Goal: Information Seeking & Learning: Find specific fact

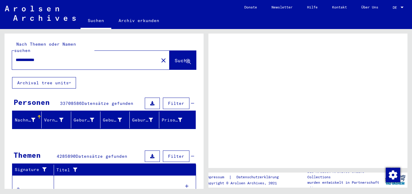
click at [68, 57] on input "**********" at bounding box center [85, 60] width 139 height 6
type input "**********"
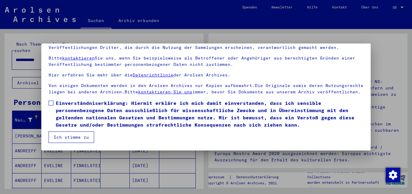
scroll to position [25, 0]
click at [49, 104] on span at bounding box center [51, 103] width 5 height 5
click at [85, 136] on button "Ich stimme zu" at bounding box center [72, 136] width 46 height 11
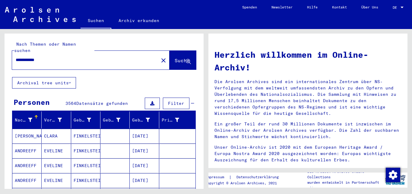
click at [16, 54] on div "**********" at bounding box center [81, 60] width 139 height 14
click at [17, 57] on input "**********" at bounding box center [84, 60] width 136 height 6
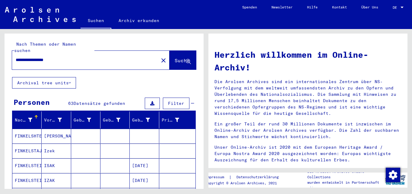
click at [61, 129] on mat-cell "[PERSON_NAME]" at bounding box center [56, 136] width 29 height 14
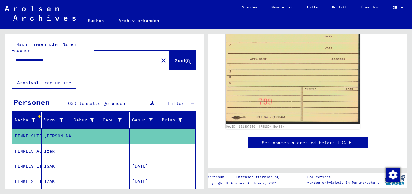
scroll to position [650, 0]
click at [53, 146] on mat-cell "Izek" at bounding box center [56, 151] width 29 height 15
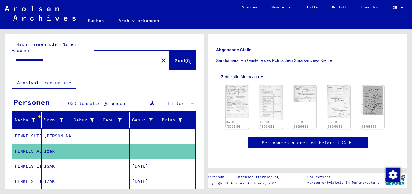
scroll to position [149, 0]
click at [241, 84] on img at bounding box center [237, 101] width 24 height 34
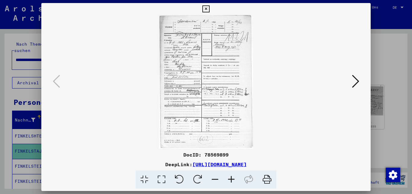
click at [233, 178] on icon at bounding box center [231, 179] width 16 height 18
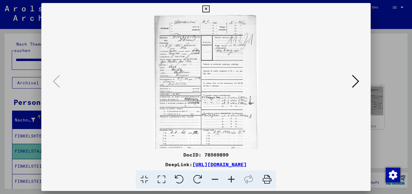
click at [233, 178] on icon at bounding box center [231, 179] width 16 height 18
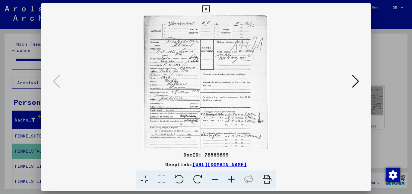
click at [233, 178] on icon at bounding box center [231, 179] width 16 height 18
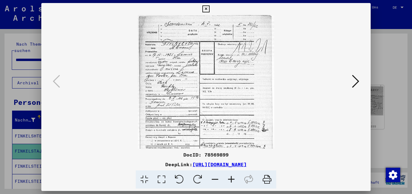
click at [233, 178] on icon at bounding box center [231, 179] width 16 height 18
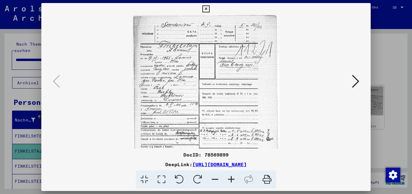
click at [233, 178] on icon at bounding box center [231, 179] width 16 height 18
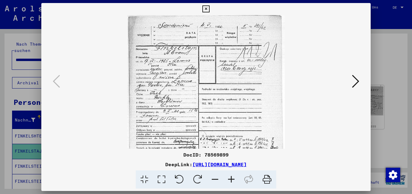
click at [233, 178] on icon at bounding box center [231, 179] width 16 height 18
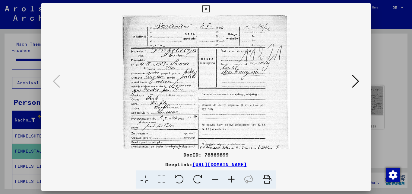
click at [233, 178] on icon at bounding box center [231, 179] width 16 height 18
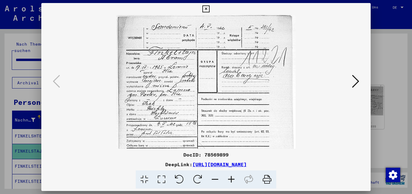
click at [233, 178] on icon at bounding box center [231, 179] width 16 height 18
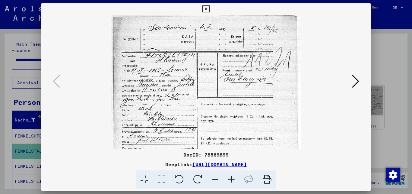
click at [233, 178] on icon at bounding box center [231, 179] width 16 height 18
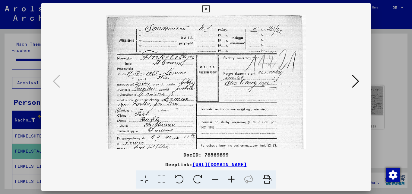
click at [233, 178] on icon at bounding box center [231, 179] width 16 height 18
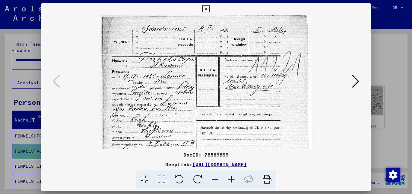
click at [233, 178] on icon at bounding box center [231, 179] width 16 height 18
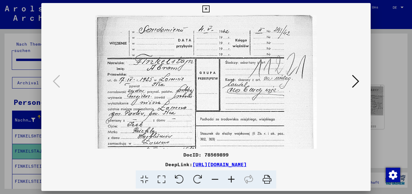
click at [233, 178] on icon at bounding box center [231, 179] width 16 height 18
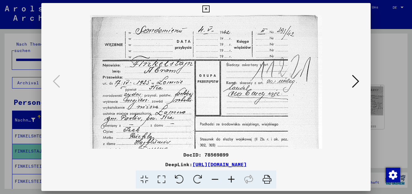
click at [233, 178] on icon at bounding box center [231, 179] width 16 height 18
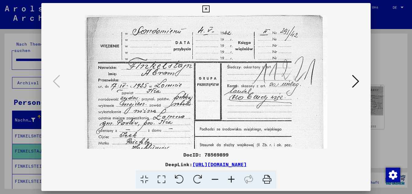
click at [233, 178] on icon at bounding box center [231, 179] width 16 height 18
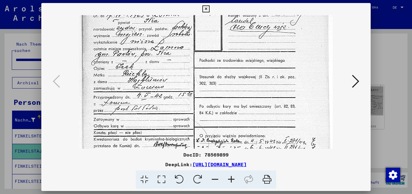
scroll to position [72, 0]
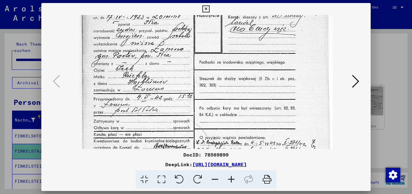
drag, startPoint x: 261, startPoint y: 123, endPoint x: 267, endPoint y: 52, distance: 72.2
click at [267, 52] on img at bounding box center [206, 123] width 254 height 360
click at [210, 8] on icon at bounding box center [206, 8] width 7 height 7
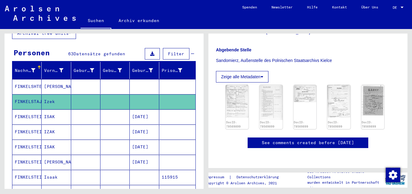
scroll to position [59, 0]
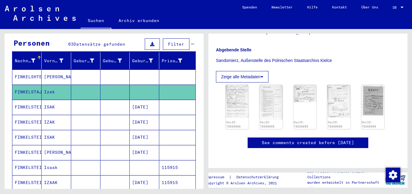
click at [142, 118] on mat-cell "[DATE]" at bounding box center [144, 122] width 29 height 15
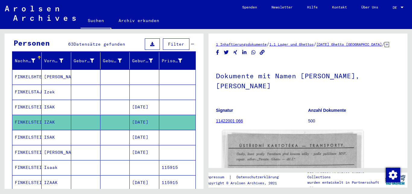
click at [288, 156] on img at bounding box center [293, 180] width 141 height 101
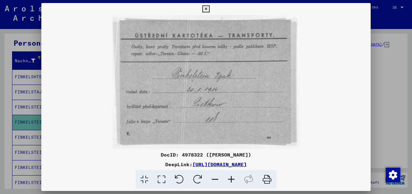
click at [210, 9] on icon at bounding box center [206, 8] width 7 height 7
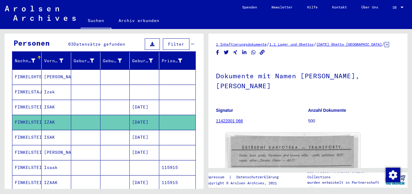
click at [145, 130] on mat-cell "[DATE]" at bounding box center [144, 137] width 29 height 15
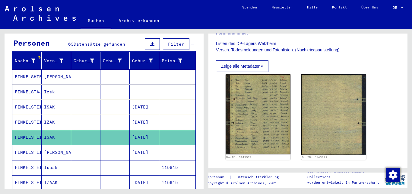
scroll to position [119, 0]
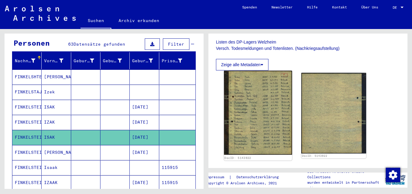
click at [236, 96] on img at bounding box center [258, 113] width 68 height 84
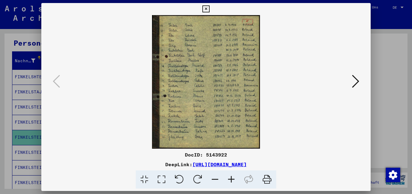
click at [233, 178] on icon at bounding box center [231, 179] width 16 height 18
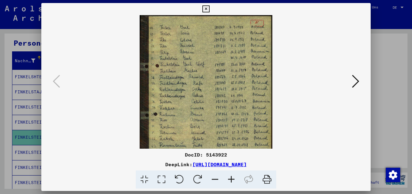
click at [233, 178] on icon at bounding box center [231, 179] width 16 height 18
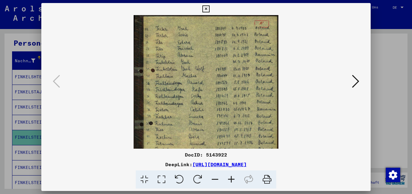
click at [233, 178] on icon at bounding box center [231, 179] width 16 height 18
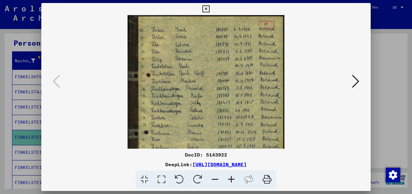
click at [233, 178] on icon at bounding box center [231, 179] width 16 height 18
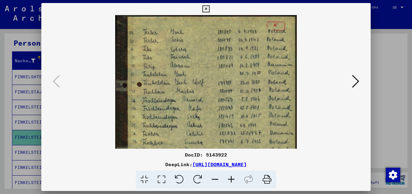
click at [233, 178] on icon at bounding box center [231, 179] width 16 height 18
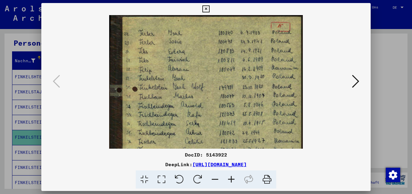
drag, startPoint x: 259, startPoint y: 97, endPoint x: 246, endPoint y: 43, distance: 56.0
click at [254, 60] on img at bounding box center [206, 134] width 194 height 239
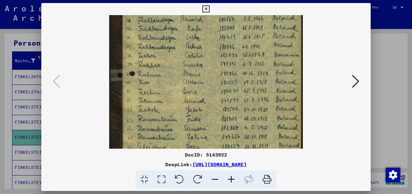
drag, startPoint x: 247, startPoint y: 87, endPoint x: 235, endPoint y: 40, distance: 47.7
click at [235, 43] on img at bounding box center [206, 47] width 194 height 239
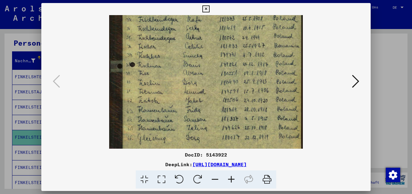
scroll to position [106, 0]
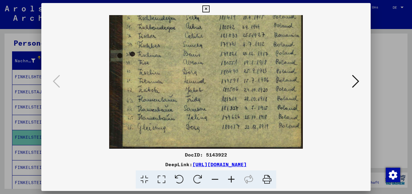
drag, startPoint x: 247, startPoint y: 124, endPoint x: 249, endPoint y: 27, distance: 96.9
click at [249, 27] on img at bounding box center [206, 28] width 194 height 239
click at [210, 10] on icon at bounding box center [206, 8] width 7 height 7
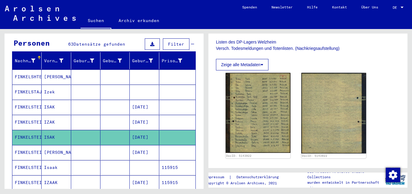
click at [144, 145] on mat-cell "[DATE]" at bounding box center [144, 152] width 29 height 15
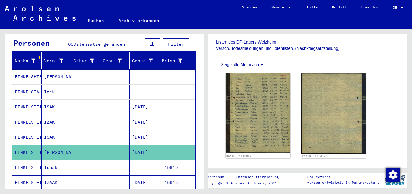
click at [130, 165] on mat-cell at bounding box center [144, 167] width 29 height 15
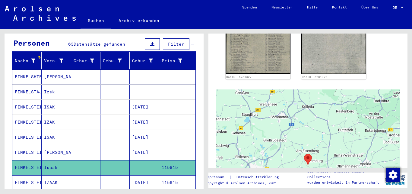
scroll to position [176, 0]
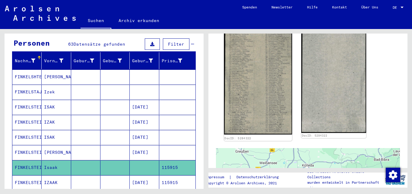
click at [234, 82] on img at bounding box center [258, 80] width 68 height 110
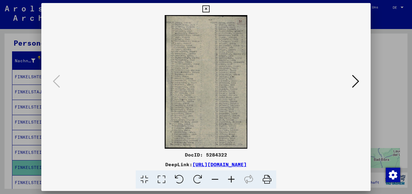
click at [226, 179] on icon at bounding box center [231, 179] width 16 height 18
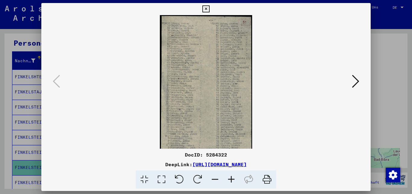
click at [226, 179] on icon at bounding box center [231, 179] width 16 height 18
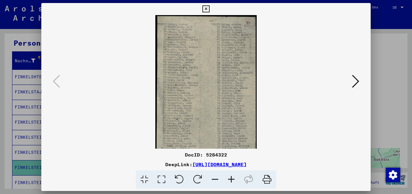
click at [226, 179] on icon at bounding box center [231, 179] width 16 height 18
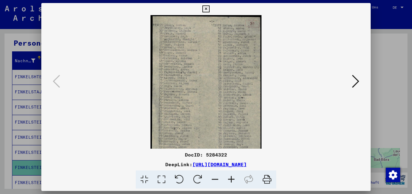
click at [226, 179] on icon at bounding box center [231, 179] width 16 height 18
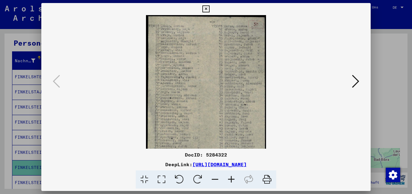
click at [226, 179] on icon at bounding box center [231, 179] width 16 height 18
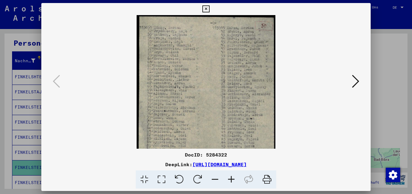
click at [226, 179] on icon at bounding box center [231, 179] width 16 height 18
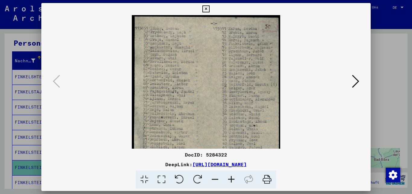
click at [226, 179] on icon at bounding box center [231, 179] width 16 height 18
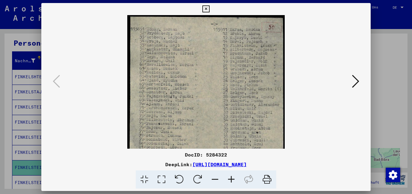
click at [226, 179] on icon at bounding box center [231, 179] width 16 height 18
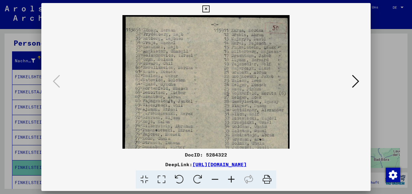
click at [226, 179] on icon at bounding box center [231, 179] width 16 height 18
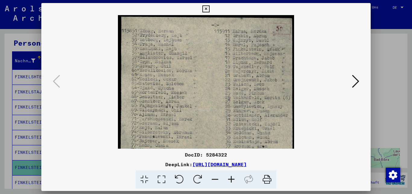
click at [210, 10] on icon at bounding box center [206, 8] width 7 height 7
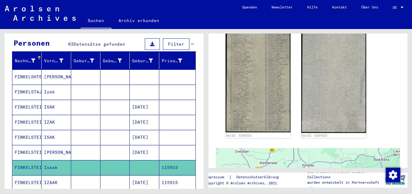
click at [50, 175] on mat-cell "IZAAK" at bounding box center [56, 182] width 29 height 15
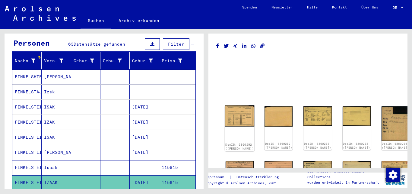
click at [240, 110] on img at bounding box center [240, 115] width 30 height 21
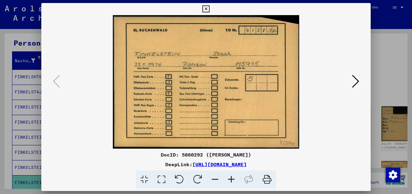
click at [353, 83] on button at bounding box center [356, 81] width 11 height 17
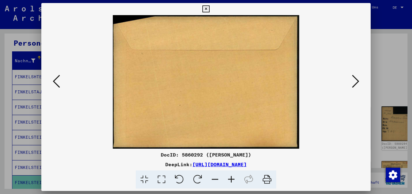
click at [353, 83] on button at bounding box center [356, 81] width 11 height 17
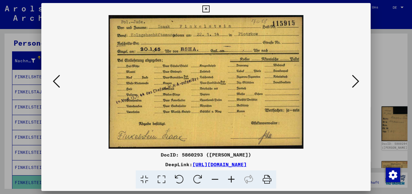
click at [353, 83] on button at bounding box center [356, 81] width 11 height 17
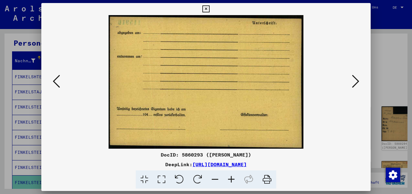
click at [353, 83] on button at bounding box center [356, 81] width 11 height 17
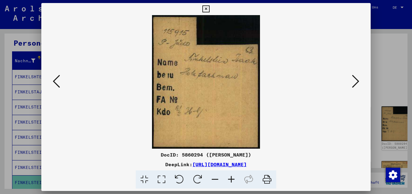
click at [353, 83] on button at bounding box center [356, 81] width 11 height 17
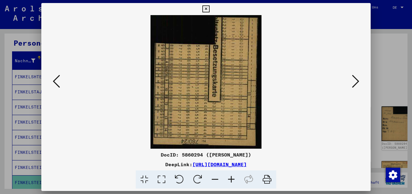
click at [353, 83] on button at bounding box center [356, 81] width 11 height 17
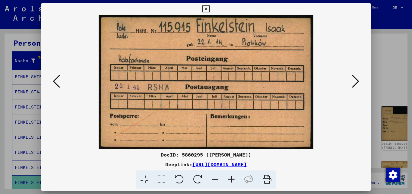
click at [353, 83] on button at bounding box center [356, 81] width 11 height 17
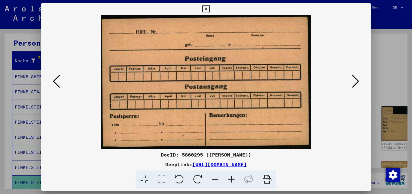
click at [353, 83] on button at bounding box center [356, 81] width 11 height 17
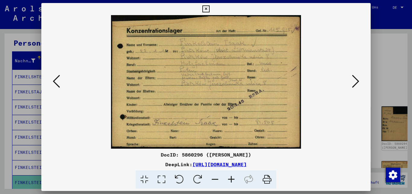
click at [353, 83] on button at bounding box center [356, 81] width 11 height 17
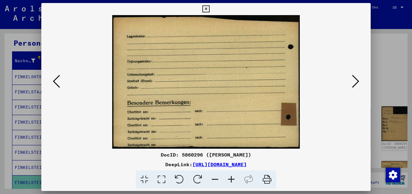
click at [353, 83] on button at bounding box center [356, 81] width 11 height 17
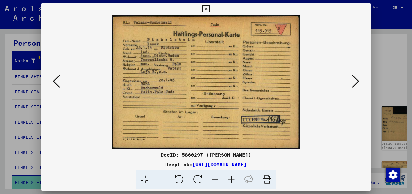
click at [210, 11] on icon at bounding box center [206, 8] width 7 height 7
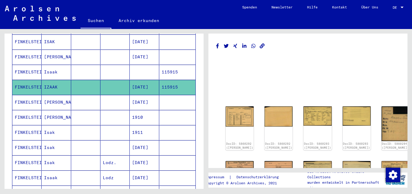
scroll to position [156, 0]
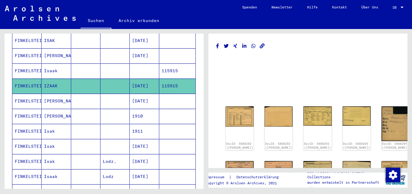
click at [152, 95] on mat-cell "[DATE]" at bounding box center [144, 101] width 29 height 15
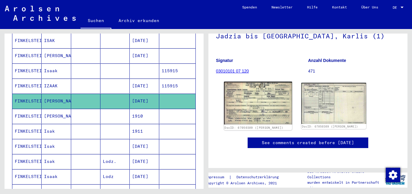
scroll to position [78, 0]
click at [256, 84] on img at bounding box center [258, 103] width 68 height 43
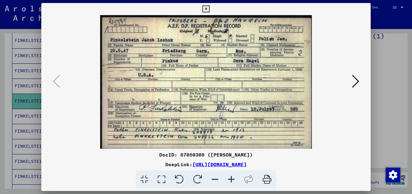
click at [210, 8] on icon at bounding box center [206, 8] width 7 height 7
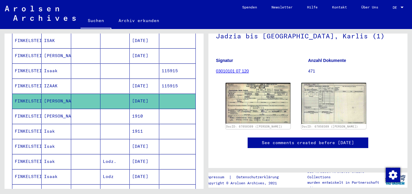
click at [142, 110] on mat-cell "1910" at bounding box center [144, 116] width 29 height 15
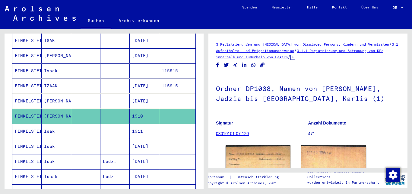
scroll to position [54, 0]
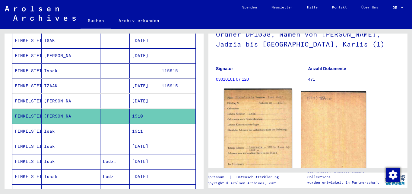
click at [276, 125] on img at bounding box center [258, 136] width 68 height 97
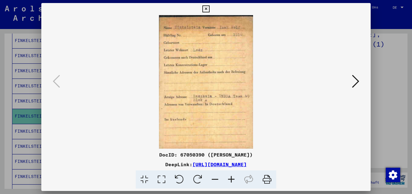
click at [210, 12] on icon at bounding box center [206, 8] width 7 height 7
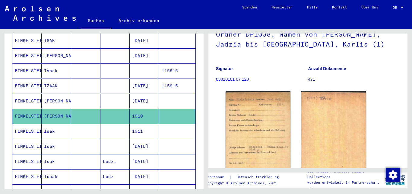
click at [149, 124] on mat-cell "1911" at bounding box center [144, 131] width 29 height 15
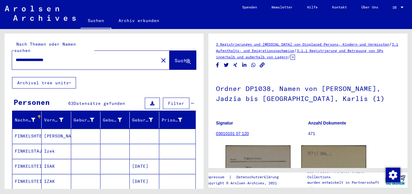
drag, startPoint x: 72, startPoint y: 55, endPoint x: 0, endPoint y: 68, distance: 72.9
click at [16, 63] on input "**********" at bounding box center [85, 60] width 139 height 6
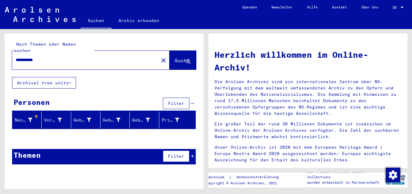
drag, startPoint x: 27, startPoint y: 54, endPoint x: 0, endPoint y: 57, distance: 27.0
click at [16, 57] on input "**********" at bounding box center [84, 60] width 136 height 6
type input "******"
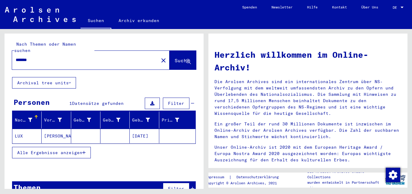
click at [53, 130] on mat-cell "[PERSON_NAME]" at bounding box center [56, 136] width 29 height 14
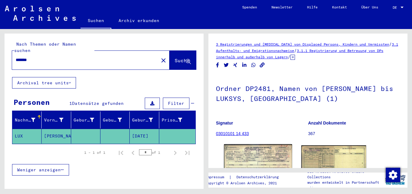
click at [265, 157] on img at bounding box center [258, 165] width 68 height 43
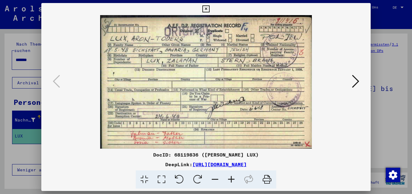
click at [210, 7] on icon at bounding box center [206, 8] width 7 height 7
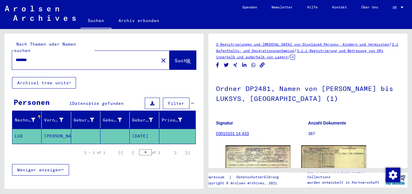
drag, startPoint x: 70, startPoint y: 55, endPoint x: 4, endPoint y: 42, distance: 67.3
click at [16, 57] on input "******" at bounding box center [85, 60] width 139 height 6
type input "******"
click at [243, 154] on img at bounding box center [258, 165] width 68 height 43
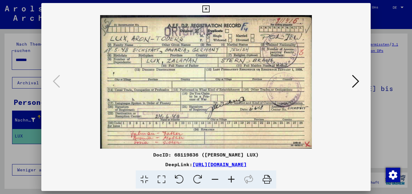
click at [210, 6] on icon at bounding box center [206, 8] width 7 height 7
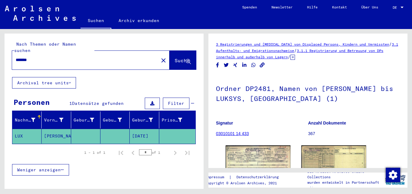
drag, startPoint x: 58, startPoint y: 57, endPoint x: 12, endPoint y: 53, distance: 46.4
click at [12, 53] on div "******" at bounding box center [83, 60] width 143 height 14
click at [41, 57] on input "******" at bounding box center [85, 60] width 139 height 6
drag, startPoint x: 41, startPoint y: 53, endPoint x: 0, endPoint y: 54, distance: 40.8
click at [16, 57] on input "******" at bounding box center [85, 60] width 139 height 6
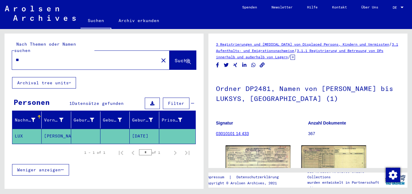
type input "*"
click at [80, 57] on div at bounding box center [83, 60] width 143 height 14
drag, startPoint x: 24, startPoint y: 46, endPoint x: 31, endPoint y: 57, distance: 12.7
click at [27, 48] on div "Nach Themen oder Namen suchen Suche" at bounding box center [104, 55] width 184 height 28
click at [31, 57] on div at bounding box center [83, 60] width 143 height 14
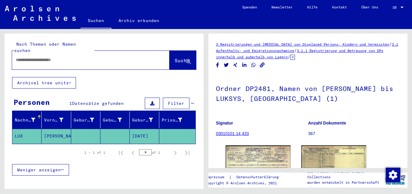
click at [27, 57] on input "text" at bounding box center [85, 60] width 139 height 6
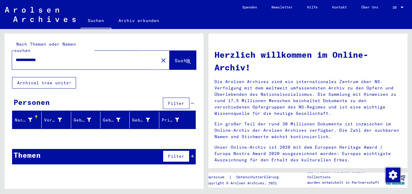
click at [176, 57] on span "Suche" at bounding box center [182, 60] width 15 height 6
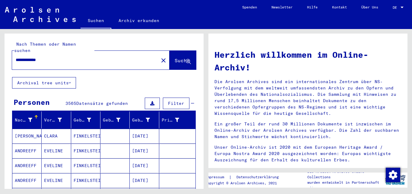
click at [66, 57] on input "**********" at bounding box center [84, 60] width 136 height 6
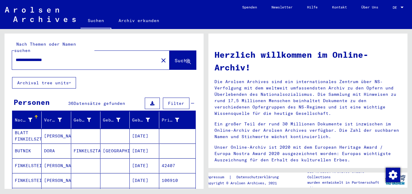
click at [82, 145] on mat-cell "FINKELSZTAJN" at bounding box center [85, 150] width 29 height 14
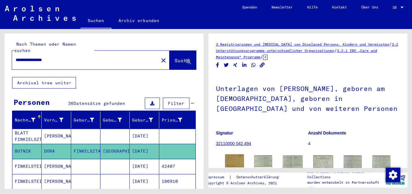
click at [232, 162] on img at bounding box center [235, 160] width 19 height 13
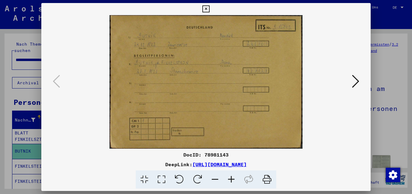
click at [210, 10] on icon at bounding box center [206, 8] width 7 height 7
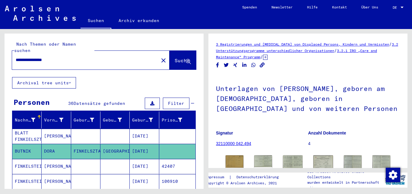
drag, startPoint x: 46, startPoint y: 53, endPoint x: 0, endPoint y: 56, distance: 46.0
click at [16, 57] on input "**********" at bounding box center [85, 60] width 139 height 6
click at [52, 57] on input "****" at bounding box center [85, 60] width 139 height 6
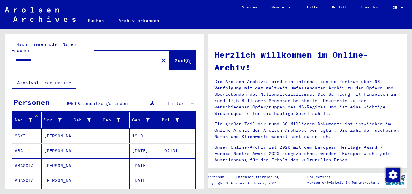
click at [32, 57] on input "*********" at bounding box center [84, 60] width 136 height 6
drag, startPoint x: 30, startPoint y: 54, endPoint x: 0, endPoint y: 56, distance: 29.9
click at [16, 57] on input "*********" at bounding box center [84, 60] width 136 height 6
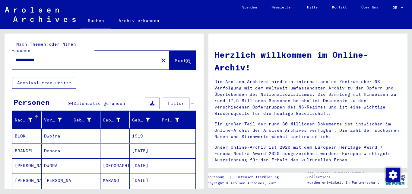
click at [36, 57] on input "**********" at bounding box center [84, 60] width 136 height 6
drag, startPoint x: 33, startPoint y: 53, endPoint x: 1, endPoint y: 59, distance: 32.9
click at [16, 59] on input "**********" at bounding box center [84, 60] width 136 height 6
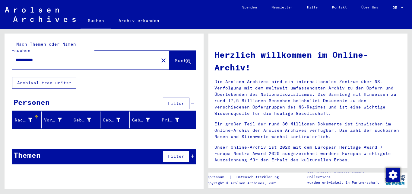
drag, startPoint x: 46, startPoint y: 50, endPoint x: 0, endPoint y: 49, distance: 46.2
click at [5, 49] on div "**********" at bounding box center [104, 114] width 199 height 160
drag, startPoint x: 45, startPoint y: 50, endPoint x: 41, endPoint y: 52, distance: 4.6
click at [40, 53] on div "**********" at bounding box center [81, 60] width 139 height 14
drag, startPoint x: 31, startPoint y: 53, endPoint x: 0, endPoint y: 52, distance: 31.4
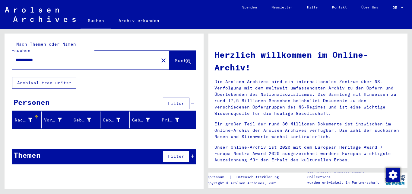
click at [16, 57] on input "**********" at bounding box center [84, 60] width 136 height 6
type input "**********"
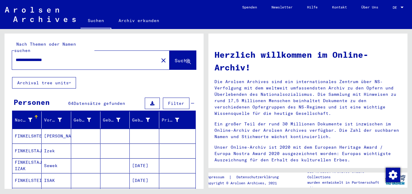
click at [50, 158] on mat-cell "Sewek" at bounding box center [56, 165] width 29 height 14
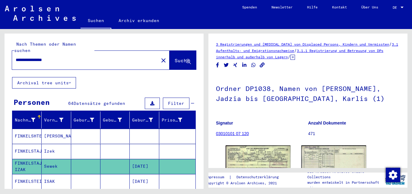
scroll to position [33, 0]
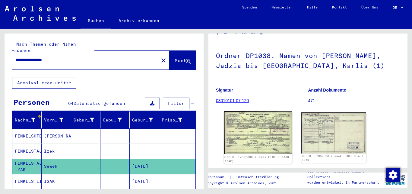
click at [268, 128] on img at bounding box center [258, 132] width 68 height 43
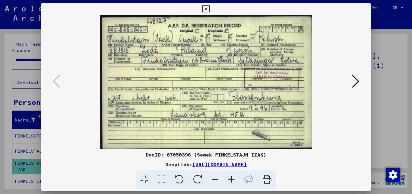
click at [210, 8] on icon at bounding box center [206, 8] width 7 height 7
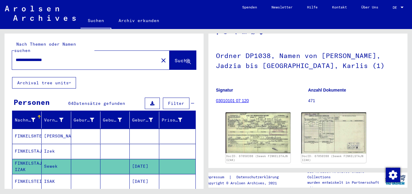
click at [49, 129] on mat-cell "[PERSON_NAME]" at bounding box center [56, 136] width 29 height 15
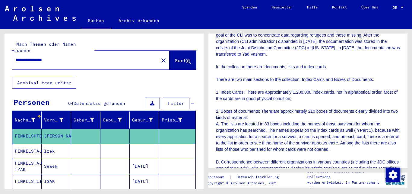
scroll to position [335, 0]
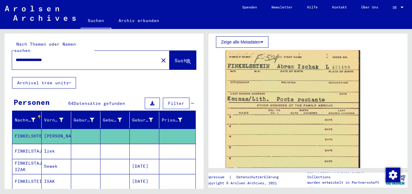
click at [58, 144] on mat-cell "Izek" at bounding box center [56, 151] width 29 height 15
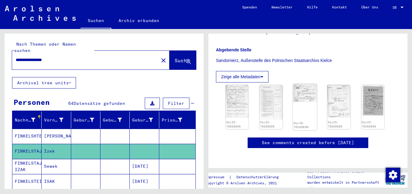
scroll to position [158, 0]
click at [233, 84] on img at bounding box center [237, 101] width 24 height 34
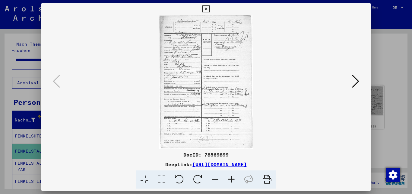
click at [231, 178] on icon at bounding box center [231, 179] width 16 height 18
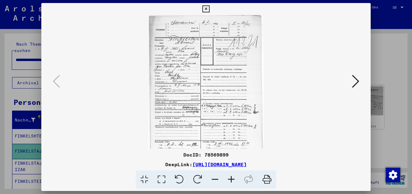
click at [231, 178] on icon at bounding box center [231, 179] width 16 height 18
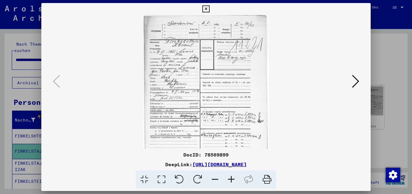
click at [231, 178] on icon at bounding box center [231, 179] width 16 height 18
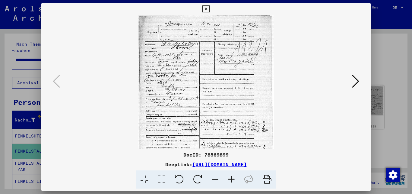
click at [231, 178] on icon at bounding box center [231, 179] width 16 height 18
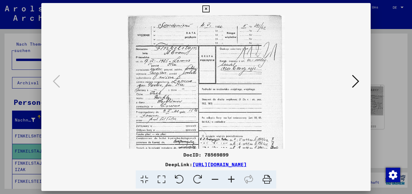
click at [231, 178] on icon at bounding box center [231, 179] width 16 height 18
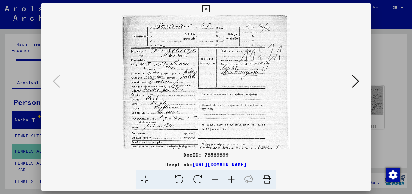
click at [231, 178] on icon at bounding box center [231, 179] width 16 height 18
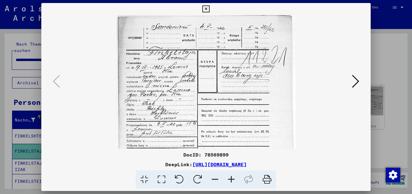
click at [231, 178] on icon at bounding box center [231, 179] width 16 height 18
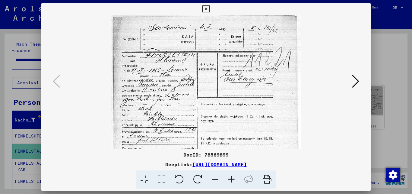
click at [231, 178] on icon at bounding box center [231, 179] width 16 height 18
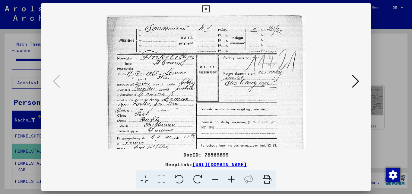
click at [231, 178] on icon at bounding box center [231, 179] width 16 height 18
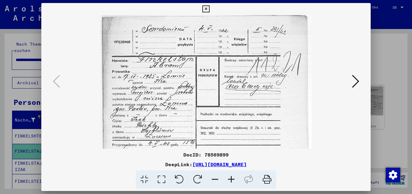
click at [231, 178] on icon at bounding box center [231, 179] width 16 height 18
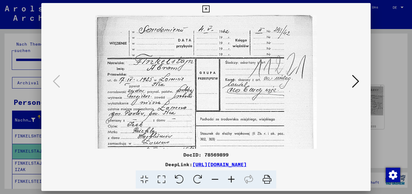
click at [231, 178] on icon at bounding box center [231, 179] width 16 height 18
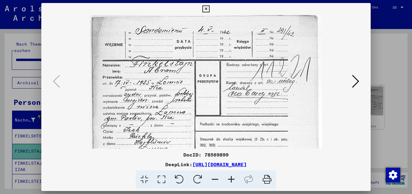
click at [231, 178] on icon at bounding box center [231, 179] width 16 height 18
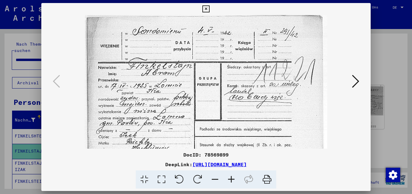
click at [231, 178] on icon at bounding box center [231, 179] width 16 height 18
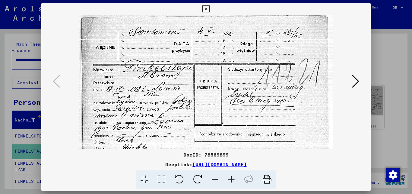
click at [231, 178] on icon at bounding box center [231, 179] width 16 height 18
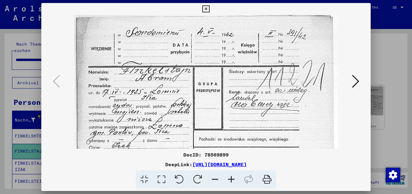
click at [231, 178] on icon at bounding box center [231, 179] width 16 height 18
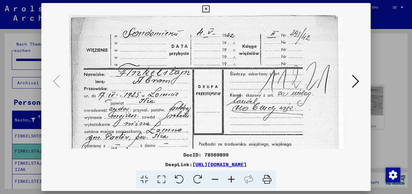
click at [231, 178] on icon at bounding box center [231, 179] width 16 height 18
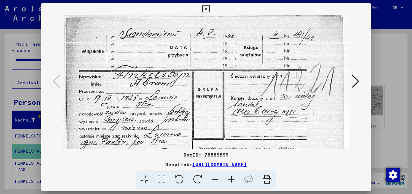
click at [231, 178] on icon at bounding box center [231, 179] width 16 height 18
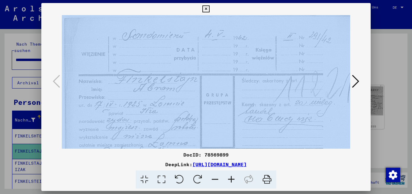
drag, startPoint x: 347, startPoint y: 112, endPoint x: 323, endPoint y: 61, distance: 56.7
click at [328, 76] on div at bounding box center [206, 81] width 330 height 133
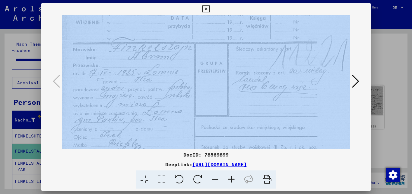
drag, startPoint x: 277, startPoint y: 126, endPoint x: 271, endPoint y: 94, distance: 32.6
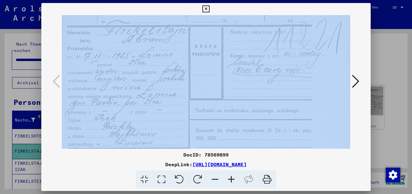
scroll to position [53, 12]
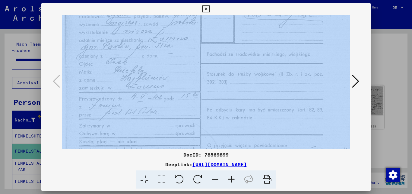
drag, startPoint x: 248, startPoint y: 123, endPoint x: 293, endPoint y: 48, distance: 87.8
click at [292, 48] on img at bounding box center [215, 127] width 307 height 435
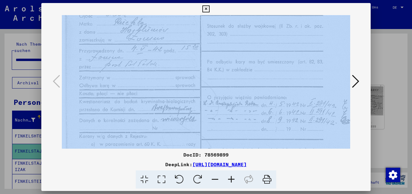
drag, startPoint x: 250, startPoint y: 109, endPoint x: 262, endPoint y: 50, distance: 59.9
click at [261, 47] on img at bounding box center [215, 79] width 307 height 435
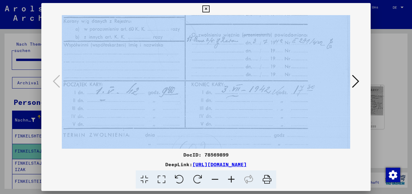
drag, startPoint x: 248, startPoint y: 126, endPoint x: 237, endPoint y: 63, distance: 64.1
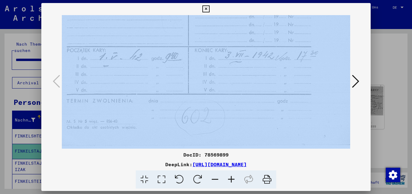
drag, startPoint x: 240, startPoint y: 122, endPoint x: 243, endPoint y: 8, distance: 113.6
click at [243, 7] on div "DocID: 78569899 DeepLink: [URL][DOMAIN_NAME]" at bounding box center [206, 96] width 330 height 186
click at [356, 79] on icon at bounding box center [355, 81] width 7 height 14
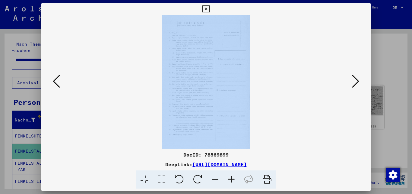
click at [210, 12] on icon at bounding box center [206, 8] width 7 height 7
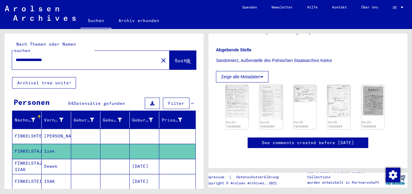
click at [45, 160] on mat-cell "Sewek" at bounding box center [56, 166] width 29 height 15
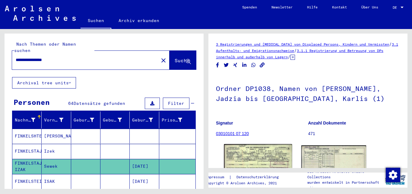
click at [254, 158] on img at bounding box center [258, 165] width 68 height 43
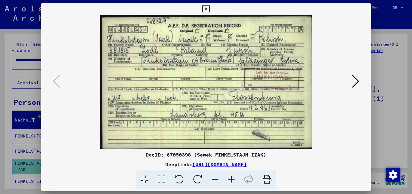
click at [210, 9] on icon at bounding box center [206, 8] width 7 height 7
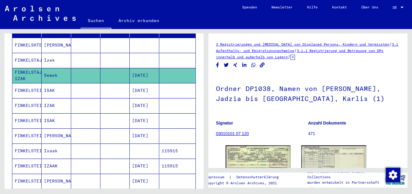
scroll to position [97, 0]
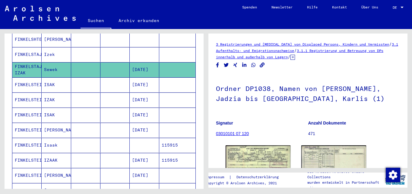
click at [53, 94] on mat-cell "IZAK" at bounding box center [56, 99] width 29 height 15
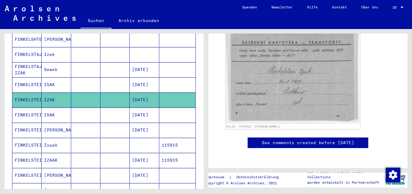
scroll to position [127, 0]
click at [152, 110] on mat-cell "[DATE]" at bounding box center [144, 114] width 29 height 15
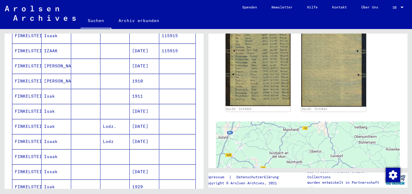
scroll to position [190, 0]
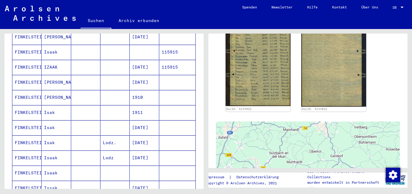
click at [137, 90] on mat-cell "1910" at bounding box center [144, 97] width 29 height 15
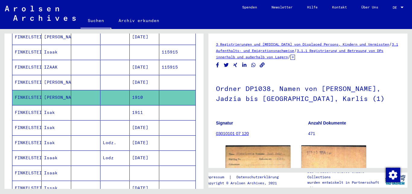
scroll to position [70, 0]
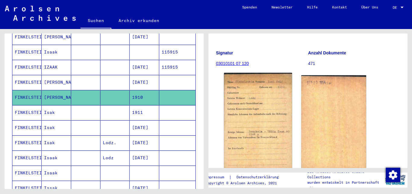
click at [267, 95] on img at bounding box center [258, 121] width 68 height 97
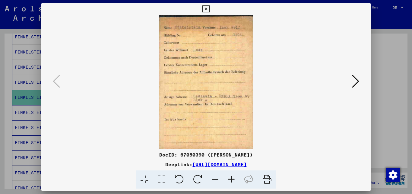
scroll to position [70, 0]
click at [210, 9] on icon at bounding box center [206, 8] width 7 height 7
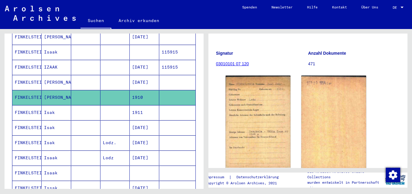
click at [151, 105] on mat-cell "1911" at bounding box center [144, 112] width 29 height 15
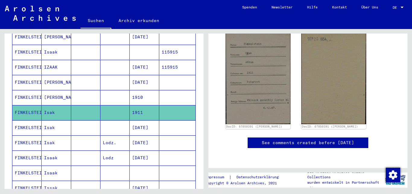
scroll to position [135, 0]
click at [116, 123] on mat-cell at bounding box center [115, 127] width 29 height 15
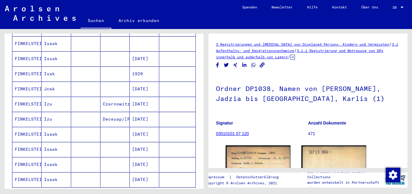
scroll to position [340, 0]
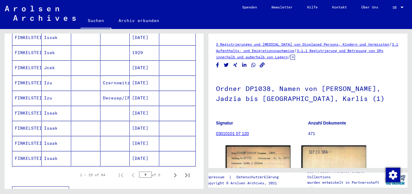
click at [149, 121] on mat-cell "[DATE]" at bounding box center [144, 128] width 29 height 15
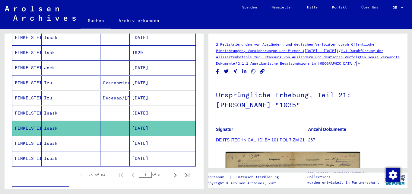
scroll to position [76, 0]
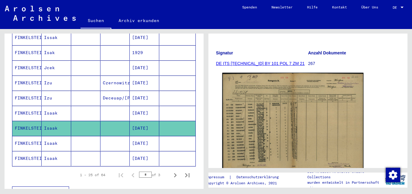
click at [258, 94] on img at bounding box center [293, 123] width 141 height 100
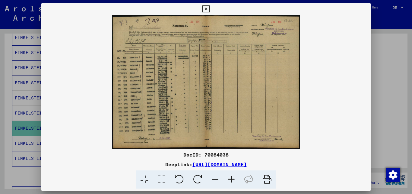
click at [231, 179] on icon at bounding box center [231, 179] width 16 height 18
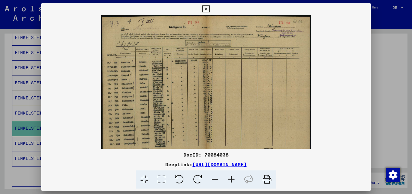
click at [231, 179] on icon at bounding box center [231, 179] width 16 height 18
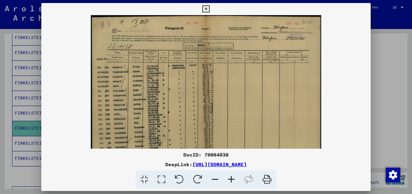
click at [231, 179] on icon at bounding box center [231, 179] width 16 height 18
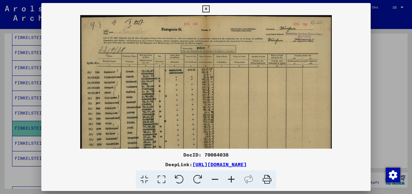
click at [231, 179] on icon at bounding box center [231, 179] width 16 height 18
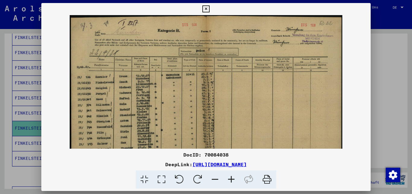
click at [231, 179] on icon at bounding box center [231, 179] width 16 height 18
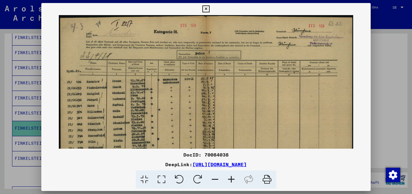
click at [231, 179] on icon at bounding box center [231, 179] width 16 height 18
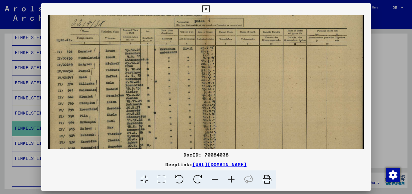
drag, startPoint x: 158, startPoint y: 68, endPoint x: 153, endPoint y: 44, distance: 24.0
click at [155, 49] on img at bounding box center [206, 92] width 316 height 224
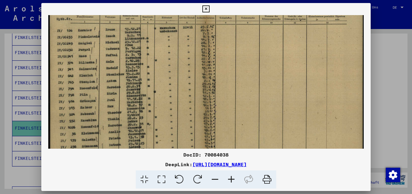
click at [210, 8] on icon at bounding box center [206, 8] width 7 height 7
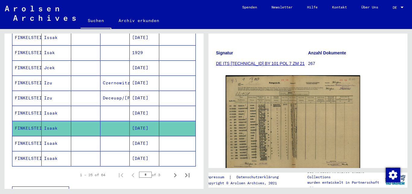
click at [150, 136] on mat-cell "[DATE]" at bounding box center [144, 143] width 29 height 15
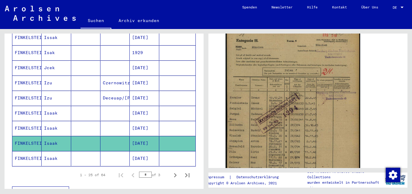
scroll to position [111, 0]
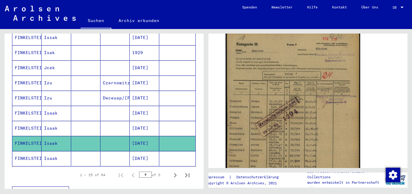
click at [151, 153] on mat-cell "[DATE]" at bounding box center [144, 158] width 29 height 15
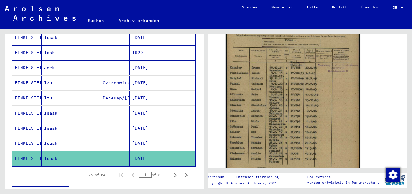
scroll to position [159, 0]
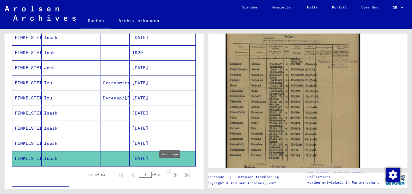
click at [171, 171] on icon "Next page" at bounding box center [175, 175] width 8 height 8
type input "*"
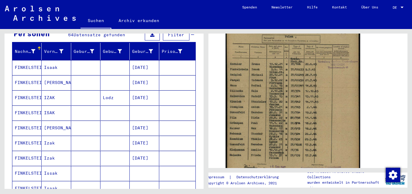
scroll to position [65, 0]
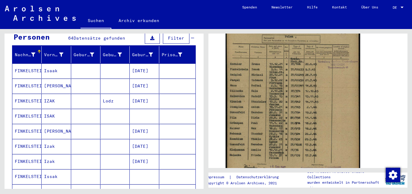
click at [146, 65] on mat-cell "[DATE]" at bounding box center [144, 70] width 29 height 15
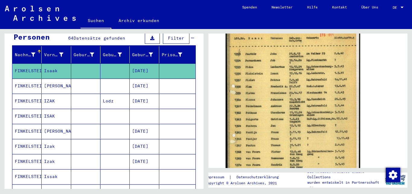
scroll to position [136, 0]
click at [144, 82] on mat-cell "[DATE]" at bounding box center [144, 86] width 29 height 15
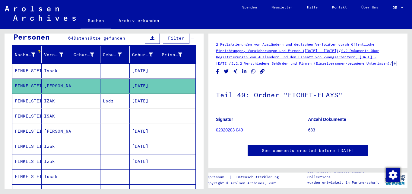
scroll to position [94, 0]
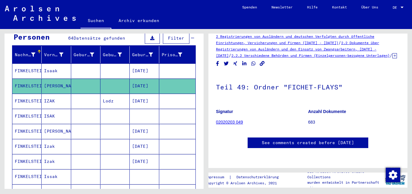
click at [143, 94] on mat-cell "[DATE]" at bounding box center [144, 101] width 29 height 15
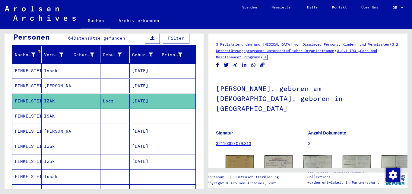
click at [148, 109] on mat-cell at bounding box center [144, 116] width 29 height 15
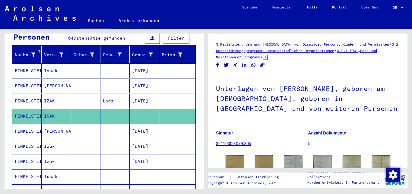
scroll to position [109, 0]
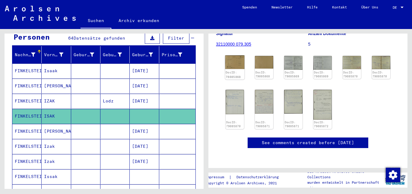
click at [230, 55] on img at bounding box center [234, 62] width 19 height 14
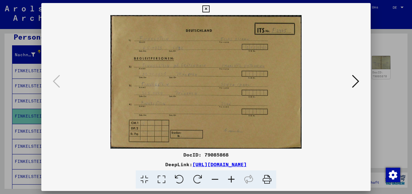
click at [210, 8] on icon at bounding box center [206, 8] width 7 height 7
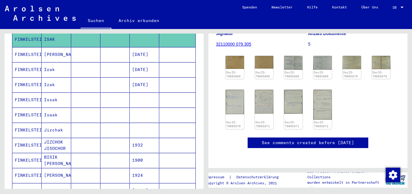
scroll to position [146, 0]
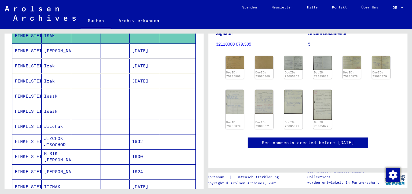
click at [50, 106] on mat-cell "Isaak" at bounding box center [56, 111] width 29 height 15
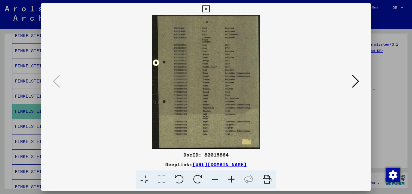
click at [210, 10] on icon at bounding box center [206, 8] width 7 height 7
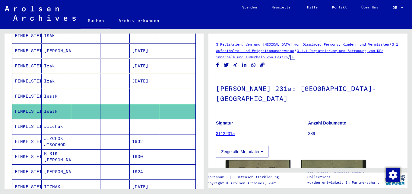
click at [144, 182] on mat-cell "[DATE]" at bounding box center [144, 186] width 29 height 15
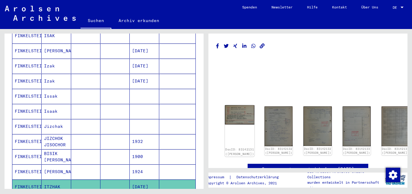
click at [238, 114] on img at bounding box center [240, 114] width 30 height 19
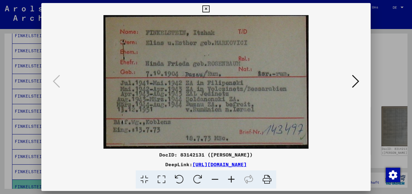
click at [211, 5] on button at bounding box center [206, 9] width 11 height 12
